Goal: Navigation & Orientation: Find specific page/section

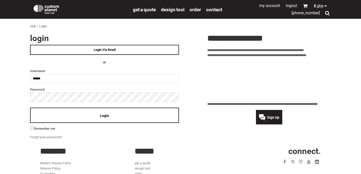
type input "******"
click at [84, 116] on div "Login" at bounding box center [104, 115] width 149 height 15
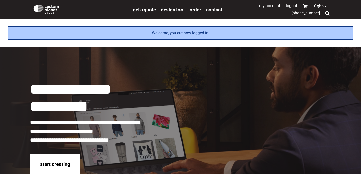
click at [277, 6] on link "My Account" at bounding box center [269, 5] width 21 height 5
